Goal: Find contact information: Find contact information

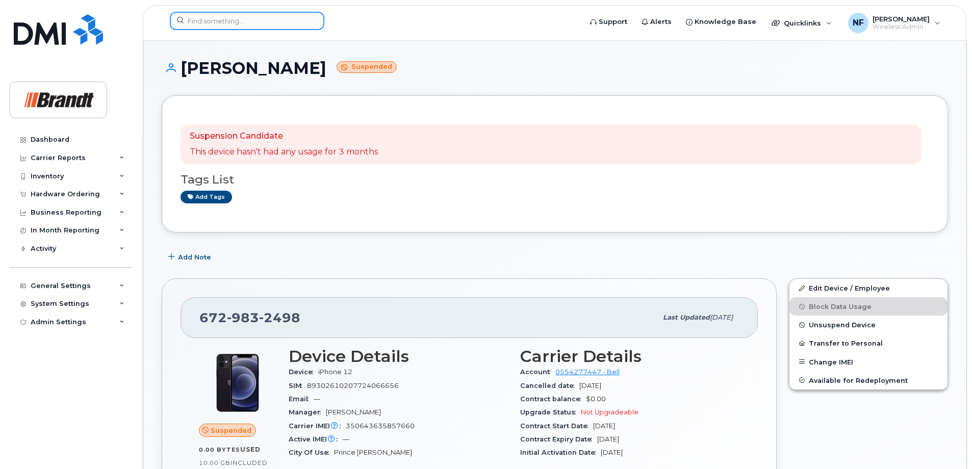
click at [256, 20] on input at bounding box center [247, 21] width 155 height 18
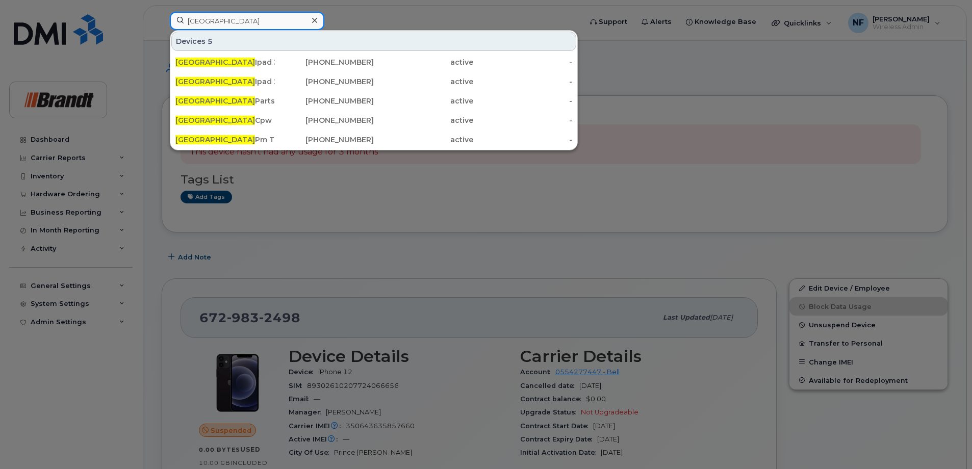
type input "calgary"
click at [252, 63] on div "Calgary Ipad 3" at bounding box center [224, 62] width 99 height 10
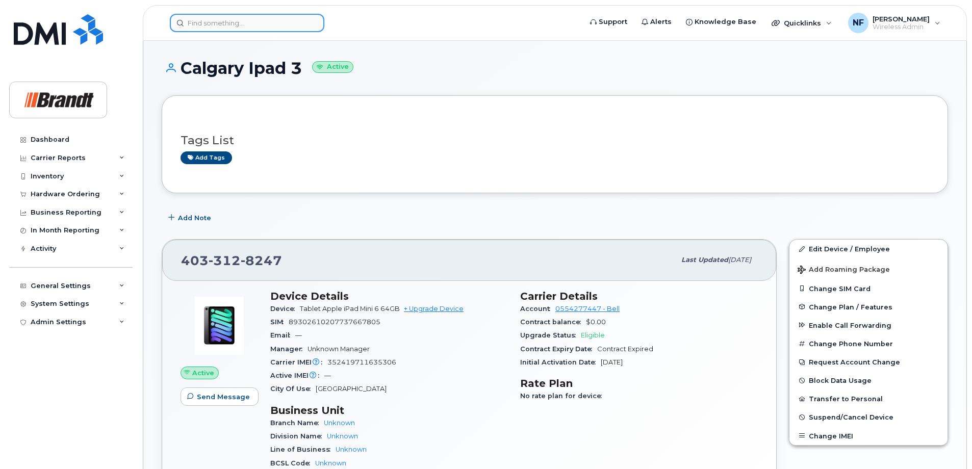
click at [255, 20] on input at bounding box center [247, 23] width 155 height 18
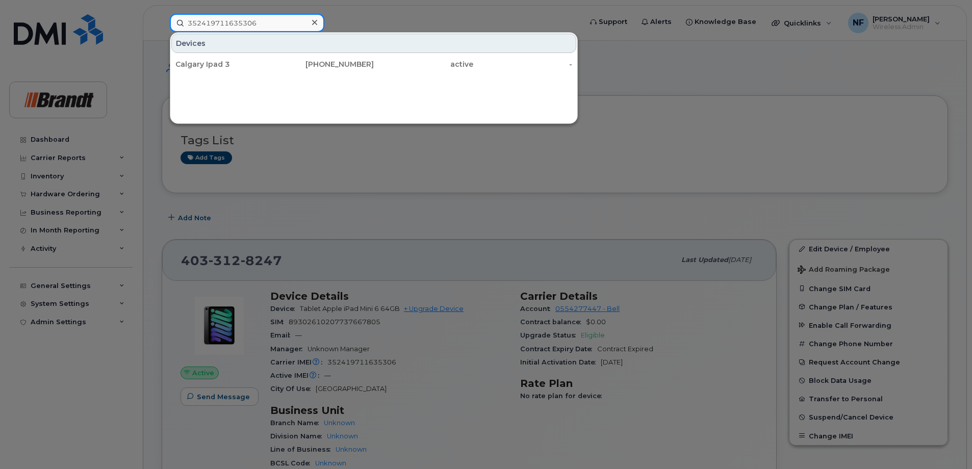
type input "352419711635306"
click at [277, 60] on div "[PHONE_NUMBER]" at bounding box center [324, 64] width 99 height 10
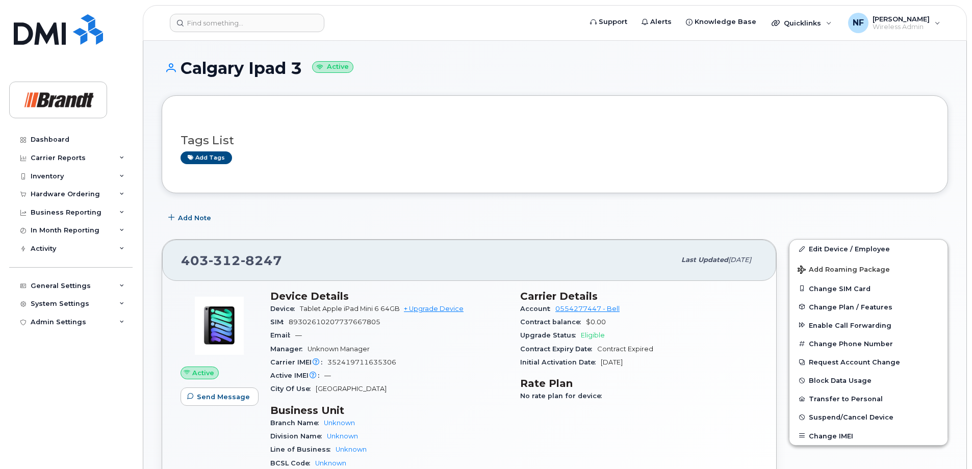
click at [269, 256] on span "8247" at bounding box center [261, 260] width 41 height 15
copy span "403 312 8247"
click at [264, 22] on input at bounding box center [247, 23] width 155 height 18
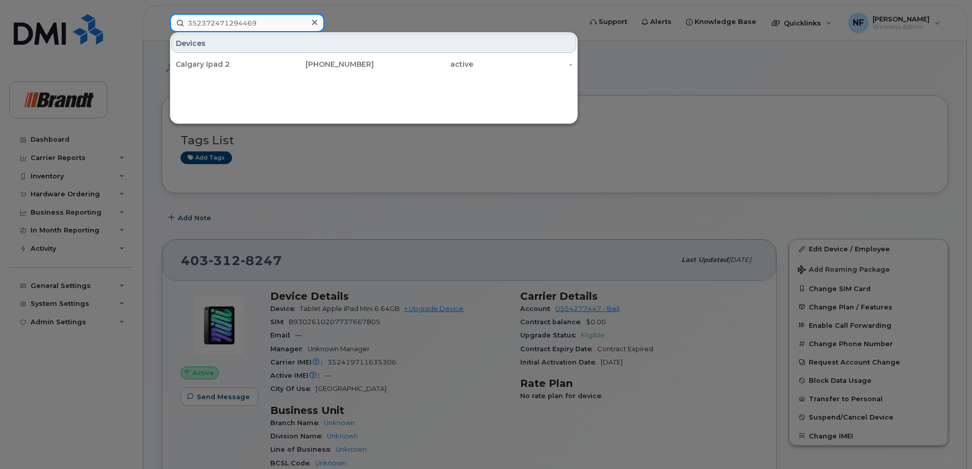
type input "352372471294469"
click at [374, 70] on div "587-215-2780" at bounding box center [423, 64] width 99 height 18
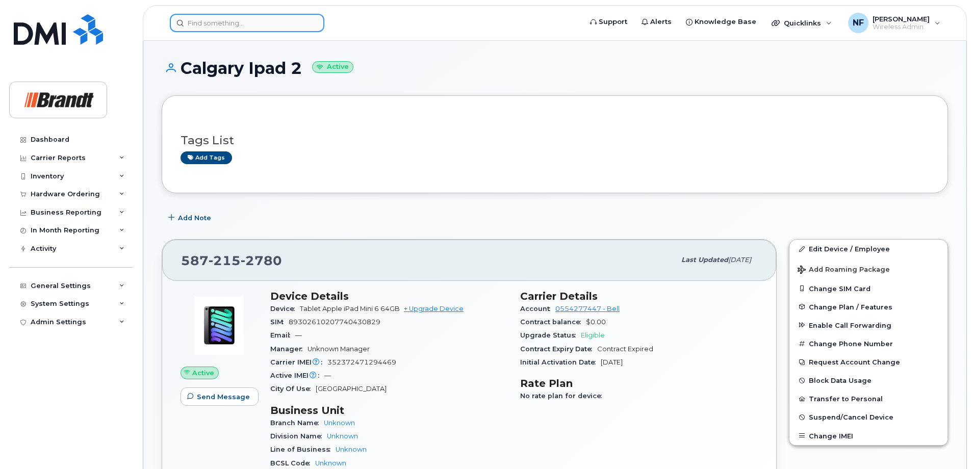
click at [305, 25] on input at bounding box center [247, 23] width 155 height 18
paste input "350401986334759"
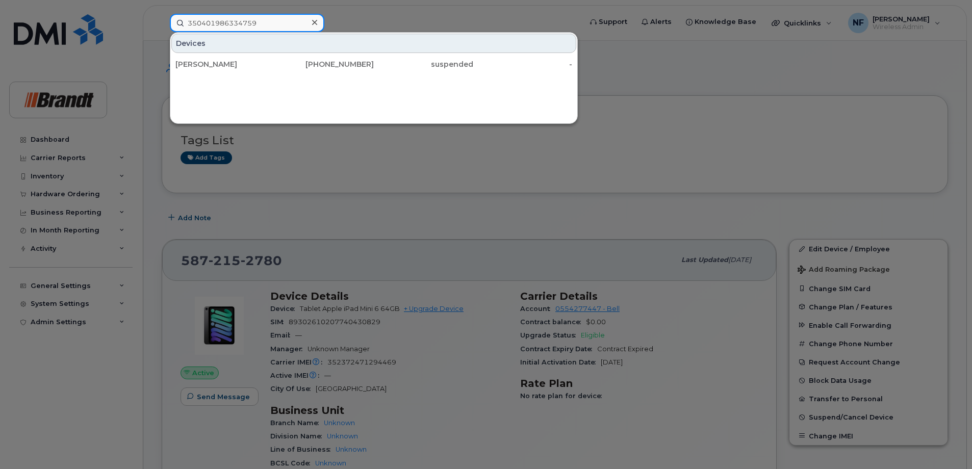
type input "350401986334759"
click at [312, 27] on icon at bounding box center [314, 22] width 5 height 8
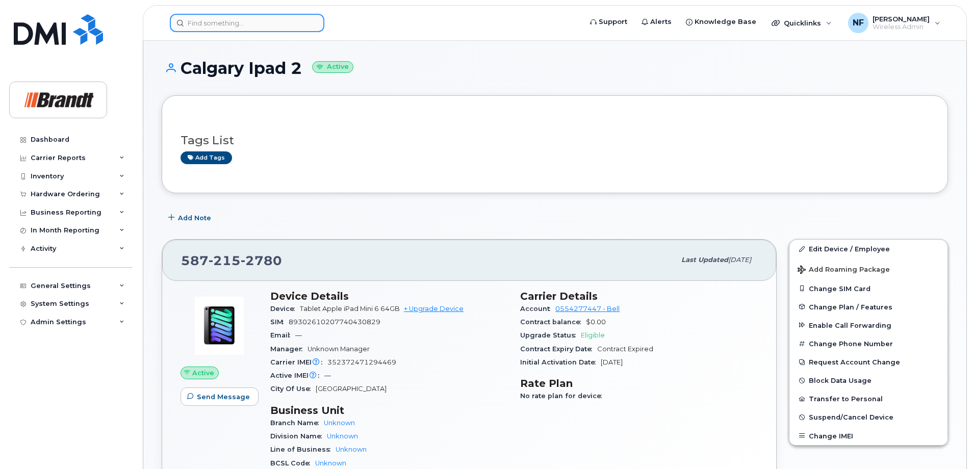
click at [284, 23] on input at bounding box center [247, 23] width 155 height 18
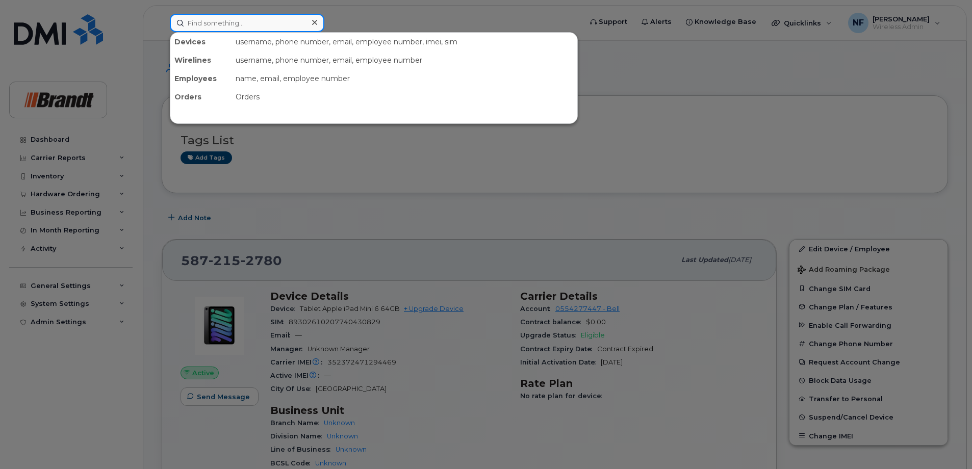
paste input "3065207596"
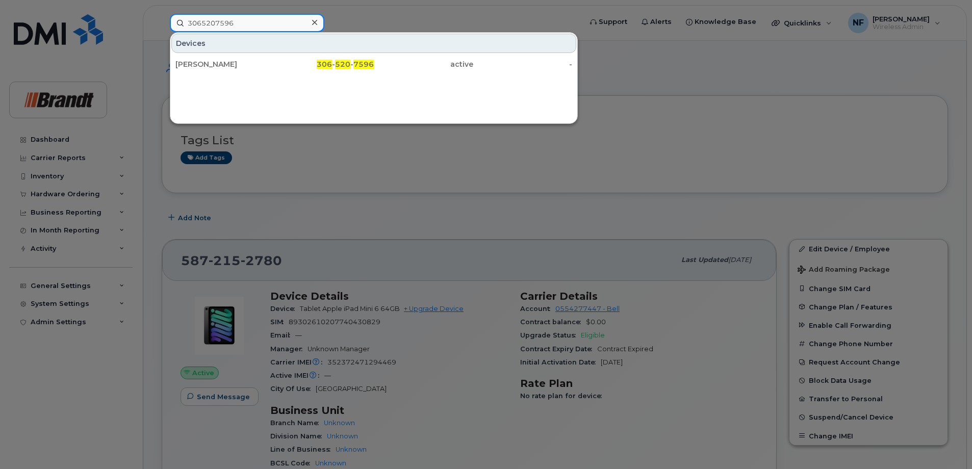
type input "3065207596"
click at [317, 24] on icon at bounding box center [314, 22] width 5 height 8
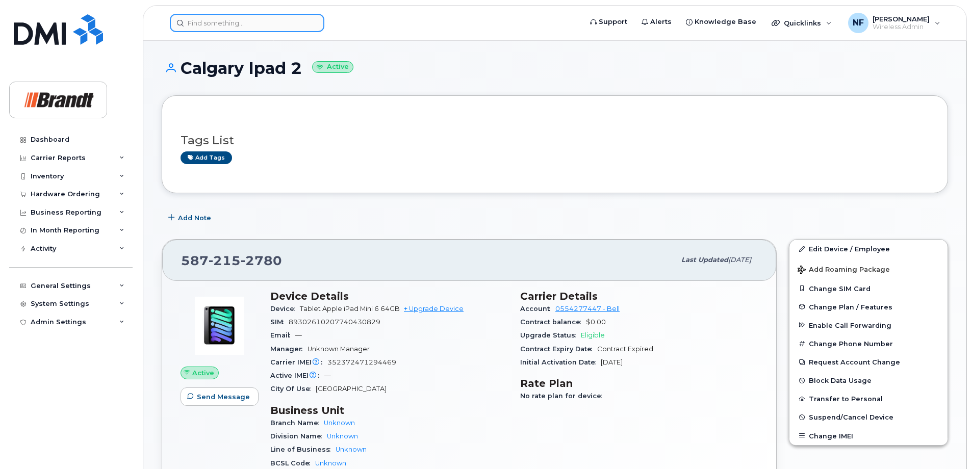
click at [290, 29] on input at bounding box center [247, 23] width 155 height 18
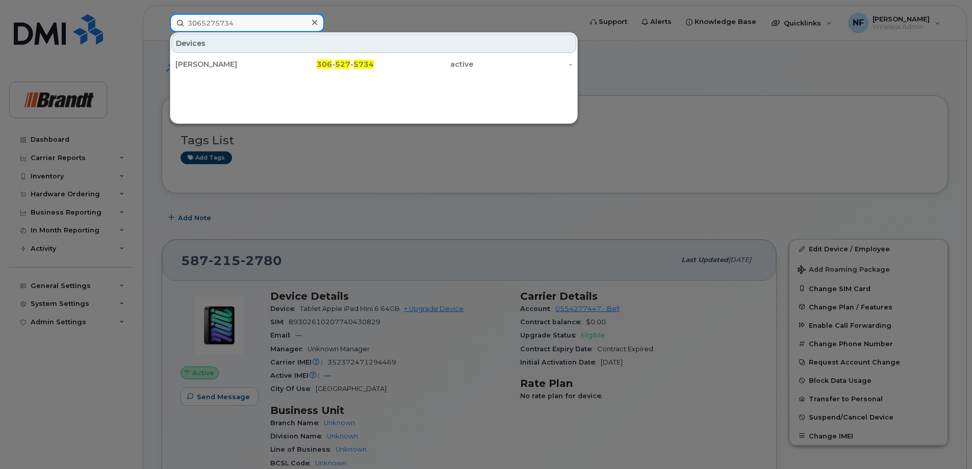
type input "3065275734"
click at [302, 66] on div "306 - 527 - 5734" at bounding box center [324, 64] width 99 height 10
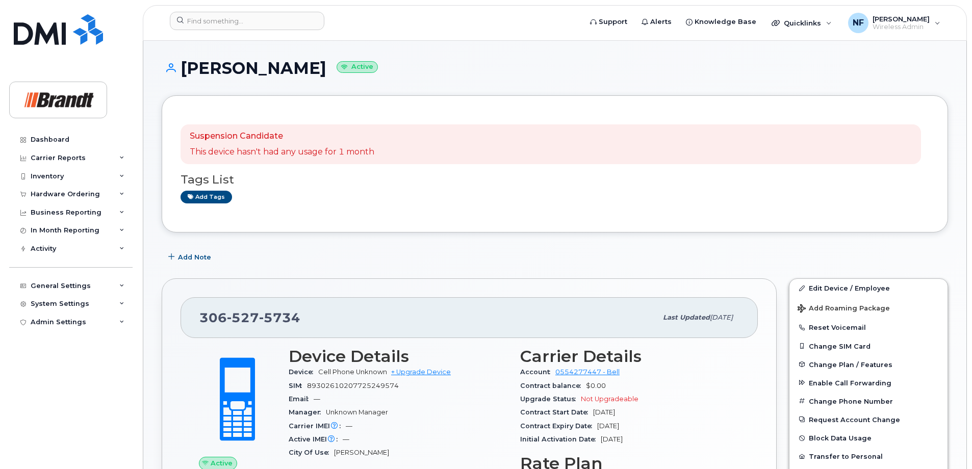
scroll to position [51, 0]
click at [279, 322] on span "5734" at bounding box center [279, 317] width 41 height 15
copy span "[PHONE_NUMBER]"
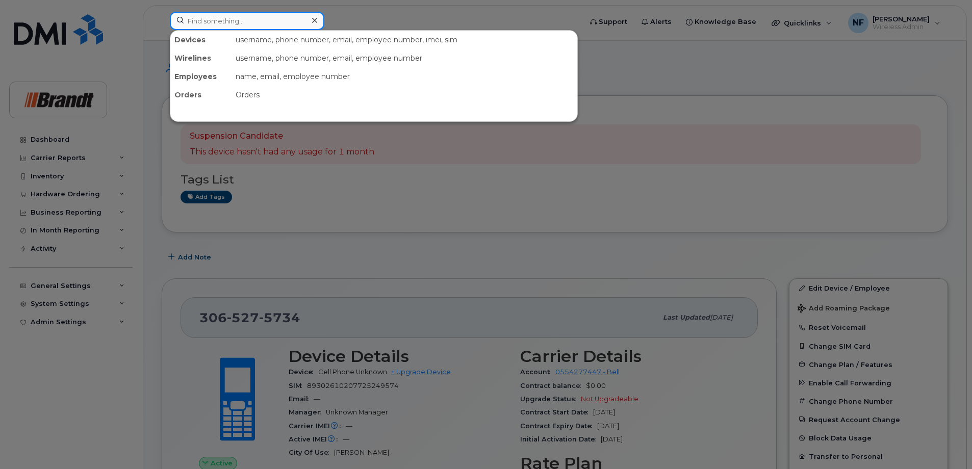
click at [295, 16] on input at bounding box center [247, 21] width 155 height 18
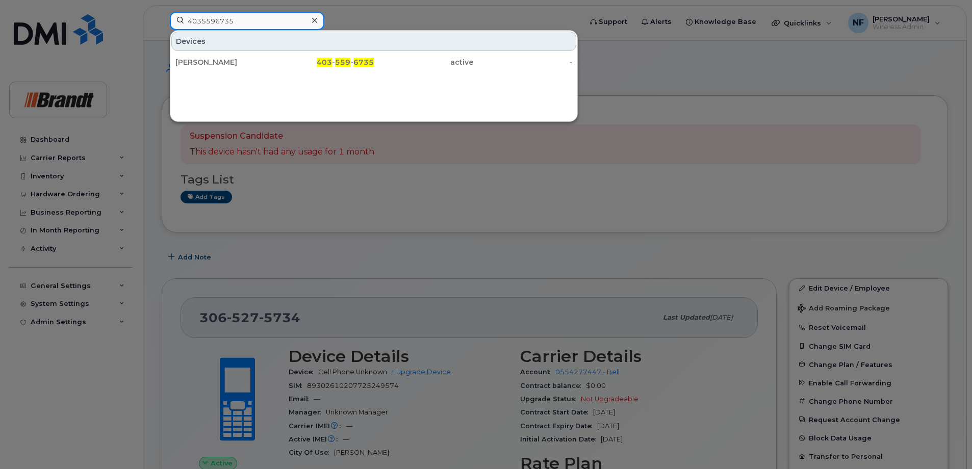
type input "4035596735"
click at [315, 22] on icon at bounding box center [314, 20] width 5 height 8
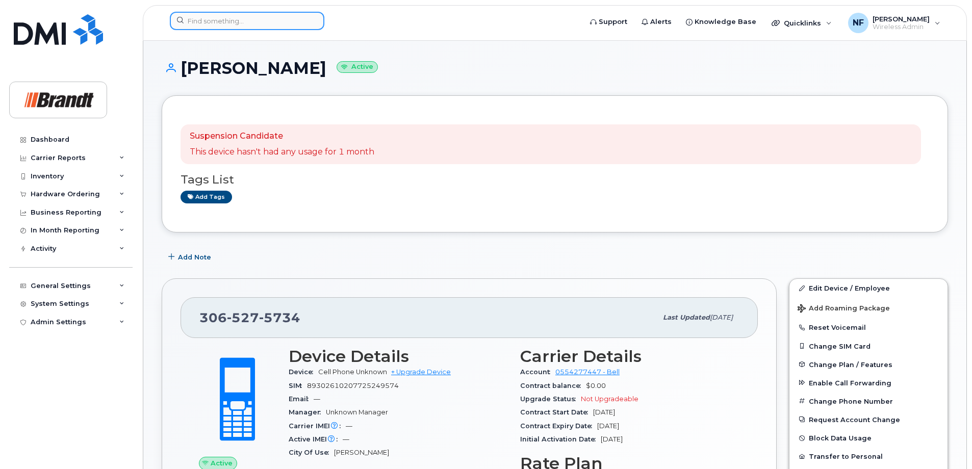
click at [292, 21] on input at bounding box center [247, 21] width 155 height 18
